Goal: Transaction & Acquisition: Purchase product/service

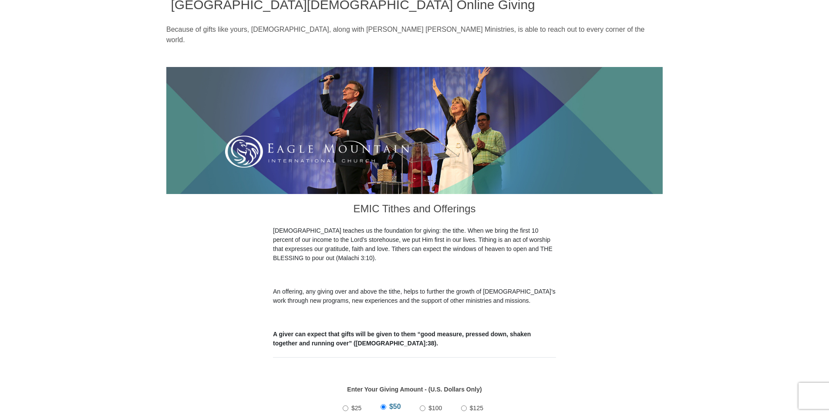
scroll to position [218, 0]
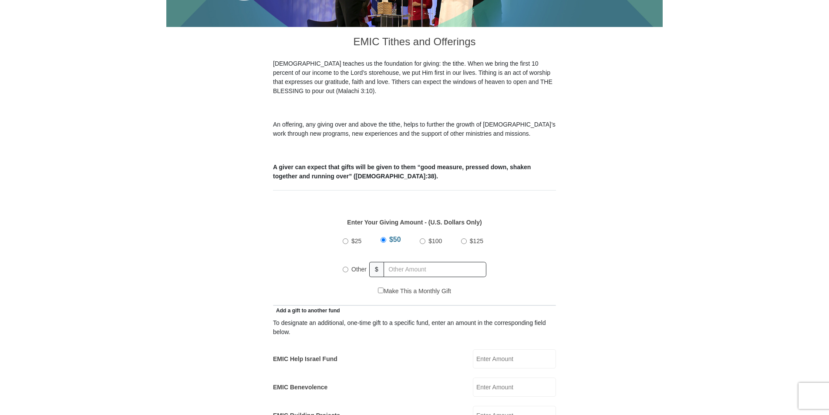
click at [346, 267] on input "Other" at bounding box center [346, 270] width 6 height 6
radio input "true"
click at [432, 262] on input "text" at bounding box center [436, 269] width 100 height 15
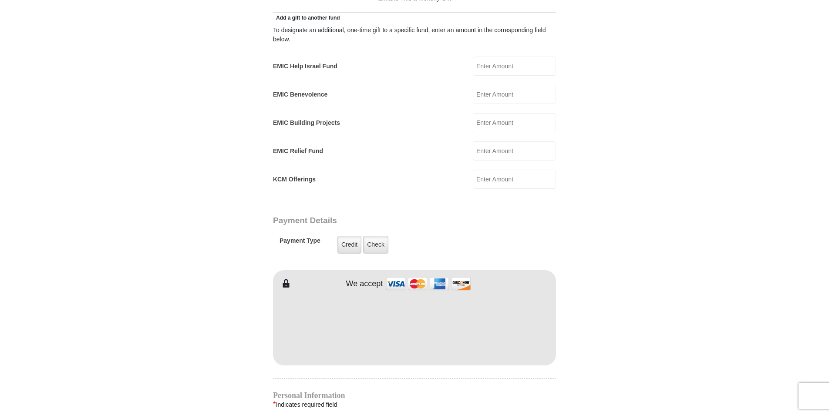
scroll to position [522, 0]
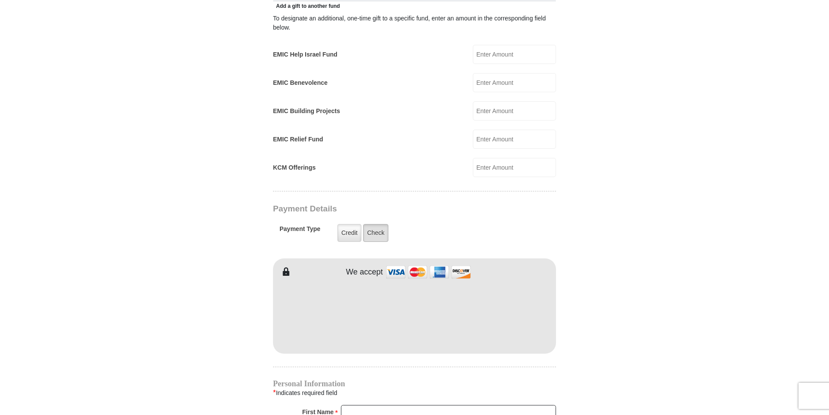
type input "1140.00"
click at [379, 224] on label "Check" at bounding box center [375, 233] width 25 height 18
click at [0, 0] on input "Check" at bounding box center [0, 0] width 0 height 0
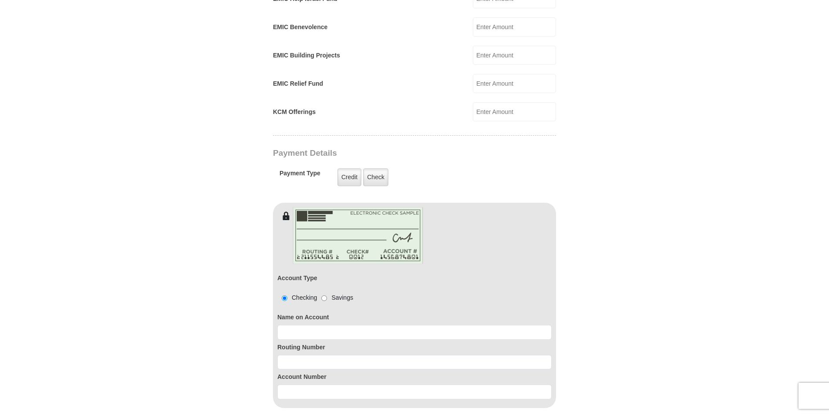
scroll to position [653, 0]
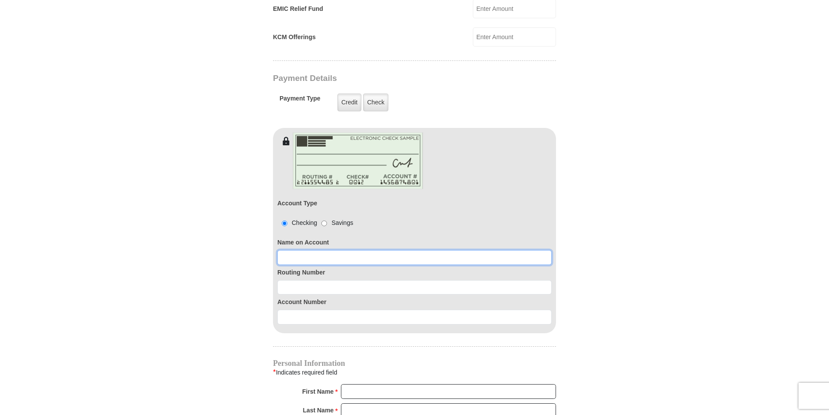
click at [310, 250] on input at bounding box center [414, 257] width 274 height 15
type input "DaySpring Enterprises"
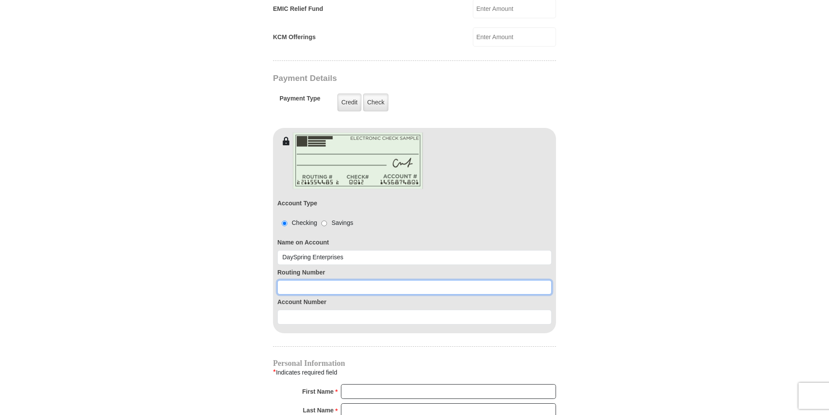
click at [314, 280] on input at bounding box center [414, 287] width 274 height 15
type input "061211443"
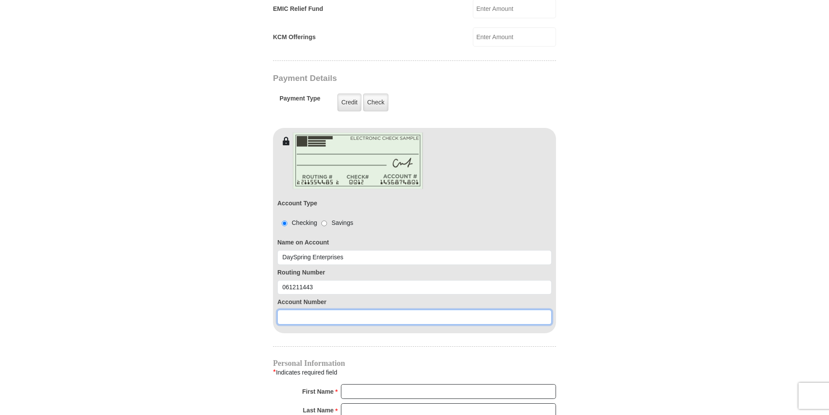
click at [321, 310] on input at bounding box center [414, 317] width 274 height 15
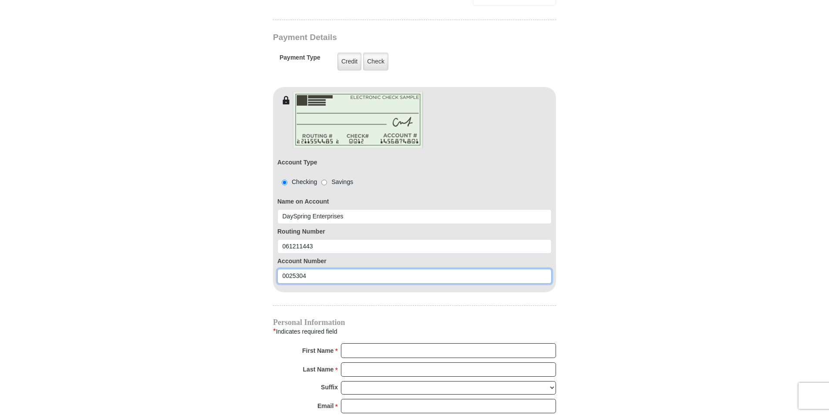
scroll to position [740, 0]
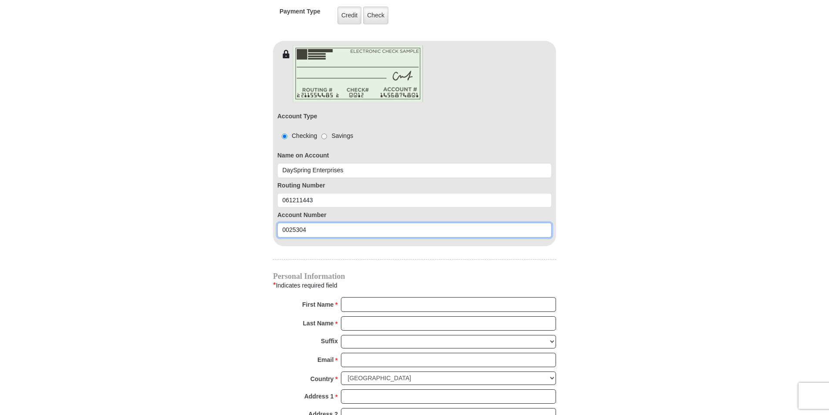
type input "0025304"
click at [385, 297] on input "First Name *" at bounding box center [448, 304] width 215 height 15
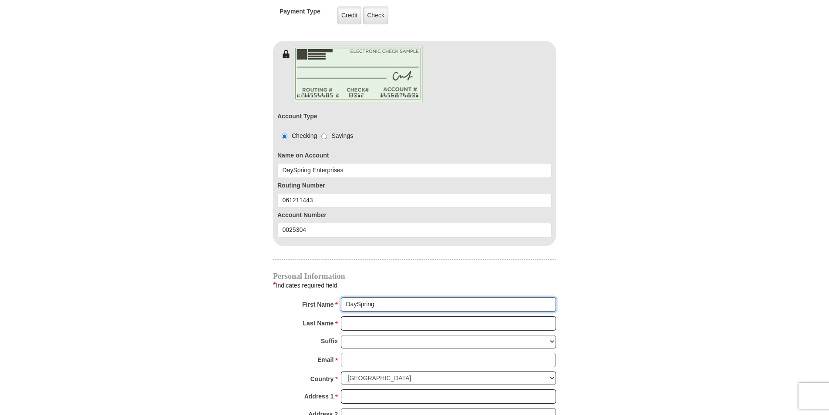
type input "DaySpring"
click at [378, 316] on input "Last Name *" at bounding box center [448, 323] width 215 height 15
type input "Enterprises"
click at [380, 353] on input "Email *" at bounding box center [448, 360] width 215 height 15
type input "[EMAIL_ADDRESS][DOMAIN_NAME]"
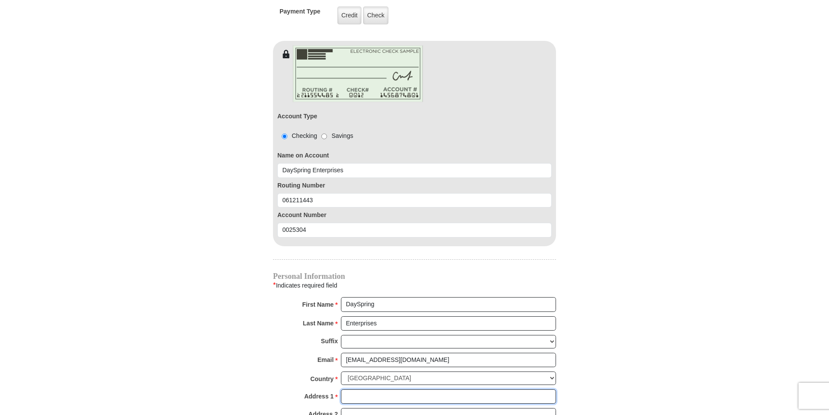
type input "P O Box 201"
type input "[PERSON_NAME]"
type input "30448"
type input "4784944474"
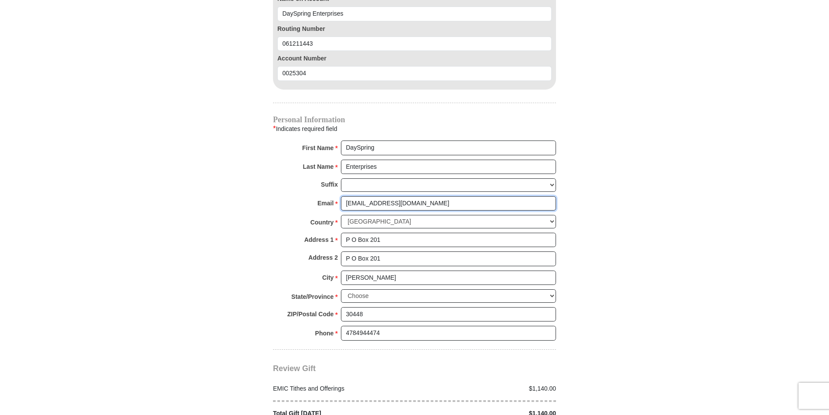
scroll to position [914, 0]
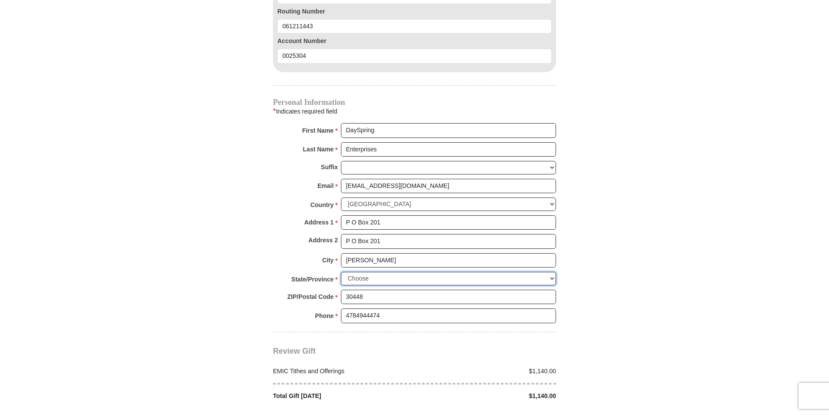
click at [407, 272] on select "Choose [US_STATE] [US_STATE] [US_STATE] [US_STATE] [US_STATE] Armed Forces Amer…" at bounding box center [448, 278] width 215 height 13
select select "GA"
click at [341, 272] on select "Choose [US_STATE] [US_STATE] [US_STATE] [US_STATE] [US_STATE] Armed Forces Amer…" at bounding box center [448, 278] width 215 height 13
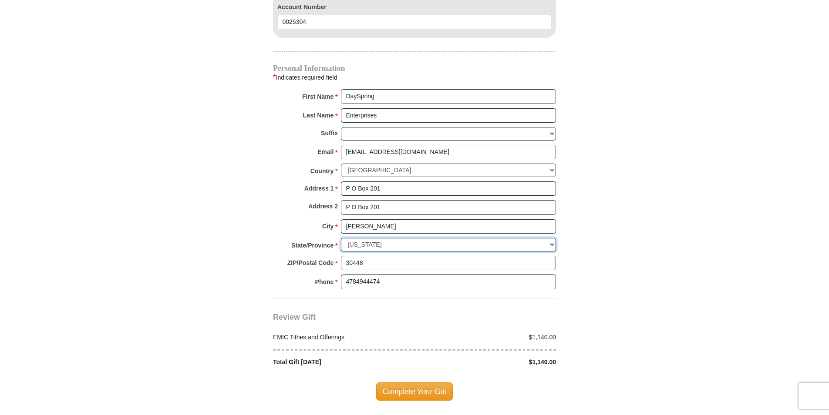
scroll to position [1001, 0]
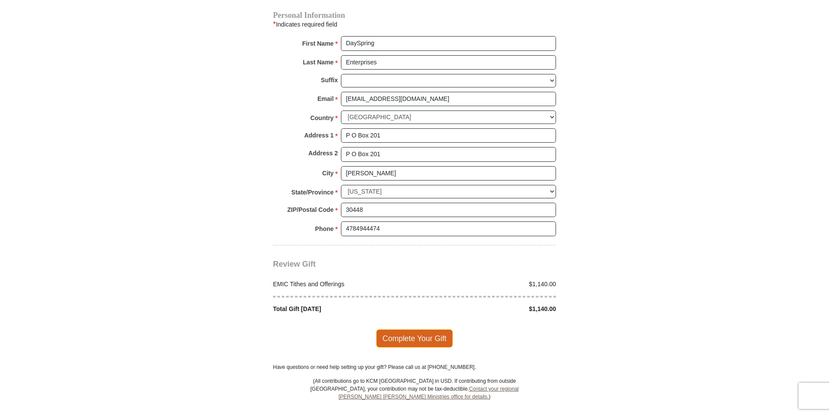
click at [430, 329] on span "Complete Your Gift" at bounding box center [414, 338] width 77 height 18
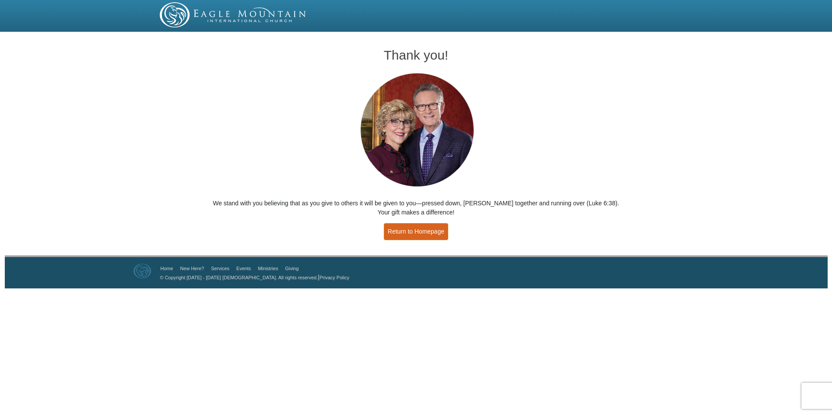
drag, startPoint x: 433, startPoint y: 229, endPoint x: 437, endPoint y: 198, distance: 30.8
click at [433, 228] on link "Return to Homepage" at bounding box center [416, 231] width 64 height 17
